Goal: Check status

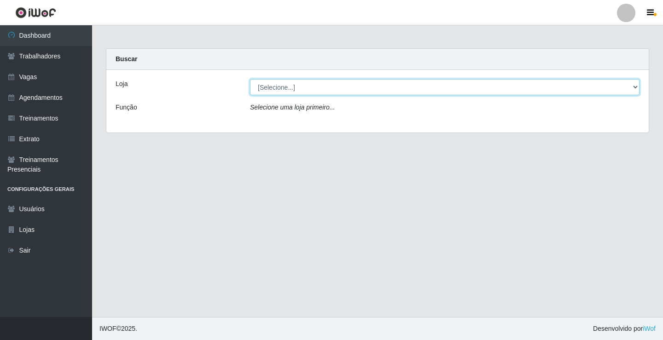
drag, startPoint x: 291, startPoint y: 87, endPoint x: 285, endPoint y: 92, distance: 7.3
click at [291, 87] on select "[Selecione...] Edilicya Supermercado" at bounding box center [444, 87] width 389 height 16
select select "460"
click at [250, 79] on select "[Selecione...] Edilicya Supermercado" at bounding box center [444, 87] width 389 height 16
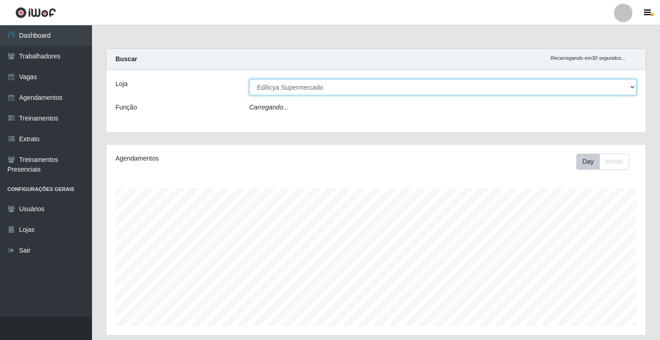
scroll to position [191, 540]
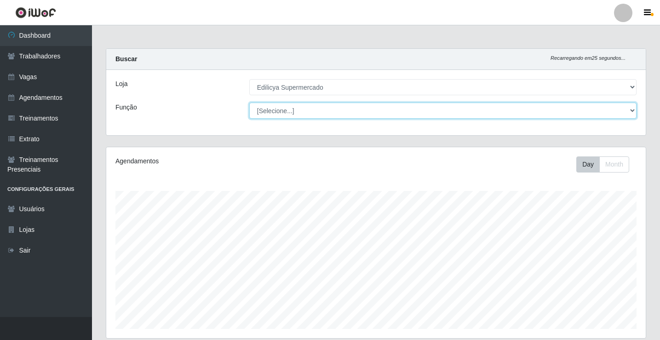
click at [315, 109] on select "[Selecione...] ASG ASG + ASG ++ Auxiliar de Estacionamento Auxiliar de Estacion…" at bounding box center [442, 111] width 387 height 16
click at [249, 103] on select "[Selecione...] ASG ASG + ASG ++ Auxiliar de Estacionamento Auxiliar de Estacion…" at bounding box center [442, 111] width 387 height 16
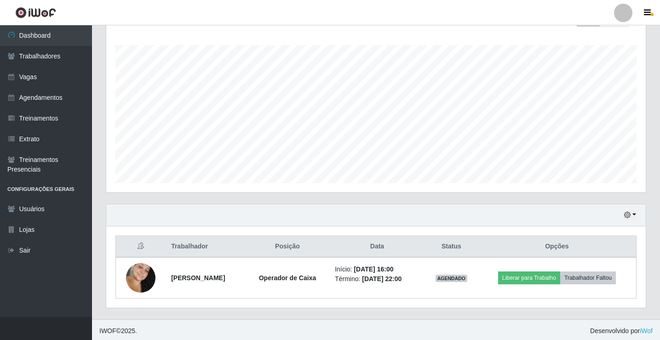
scroll to position [148, 0]
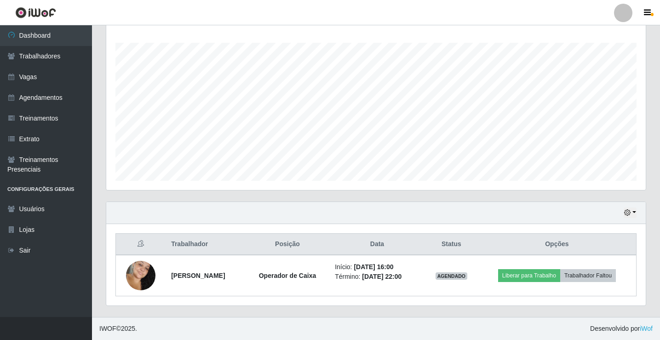
click at [469, 218] on div "Hoje 1 dia 3 dias 1 Semana Não encerrados" at bounding box center [376, 213] width 540 height 22
click at [448, 196] on div "Agendamentos Day Month 22/08 Agendamentos 6" at bounding box center [376, 100] width 554 height 203
click at [263, 214] on div "Hoje 1 dia 3 dias 1 Semana Não encerrados" at bounding box center [376, 213] width 540 height 22
click at [629, 212] on icon "button" at bounding box center [627, 212] width 6 height 6
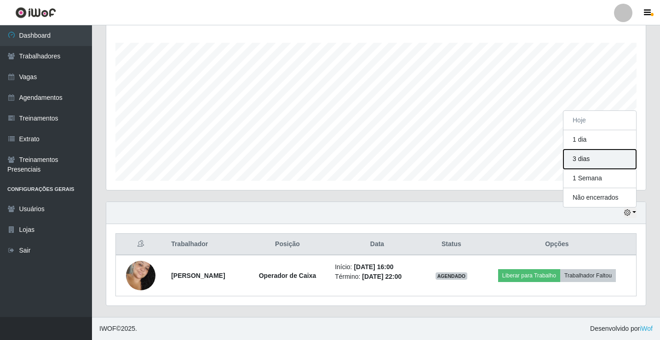
click at [603, 161] on button "3 dias" at bounding box center [600, 159] width 73 height 19
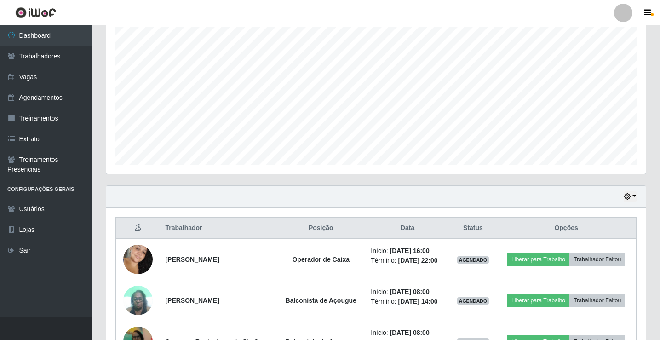
scroll to position [164, 0]
click at [630, 198] on icon "button" at bounding box center [627, 197] width 6 height 6
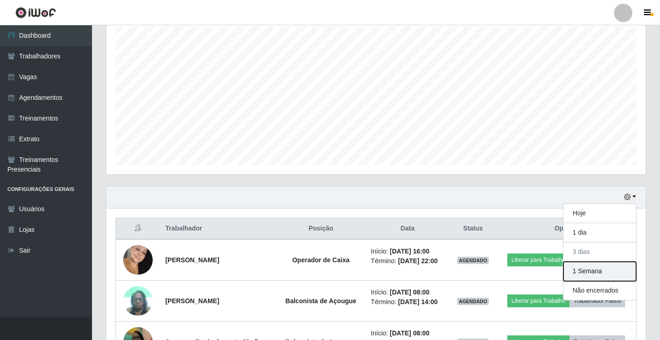
click at [593, 271] on button "1 Semana" at bounding box center [600, 271] width 73 height 19
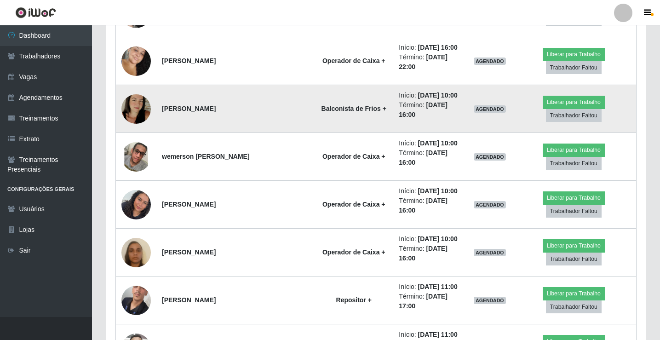
scroll to position [670, 0]
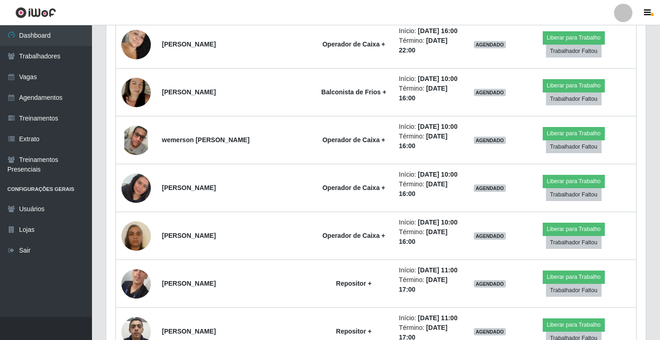
click at [461, 11] on header "Perfil Alterar Senha Sair" at bounding box center [330, 12] width 660 height 25
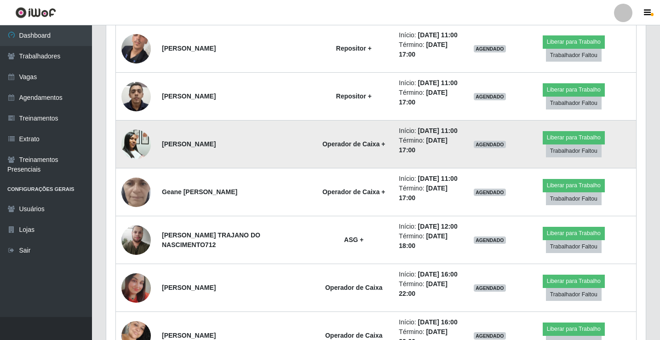
scroll to position [854, 0]
